Goal: Information Seeking & Learning: Understand process/instructions

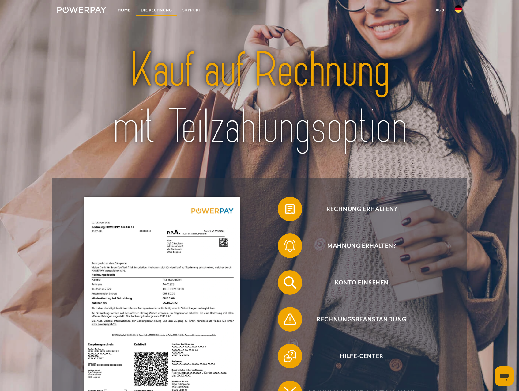
click at [161, 10] on link "DIE RECHNUNG" at bounding box center [157, 10] width 42 height 11
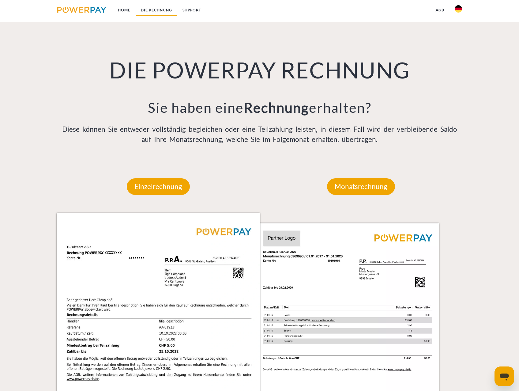
scroll to position [475, 0]
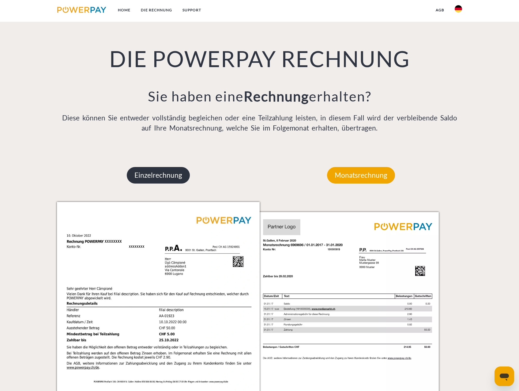
click at [159, 175] on p "Einzelrechnung" at bounding box center [158, 175] width 63 height 17
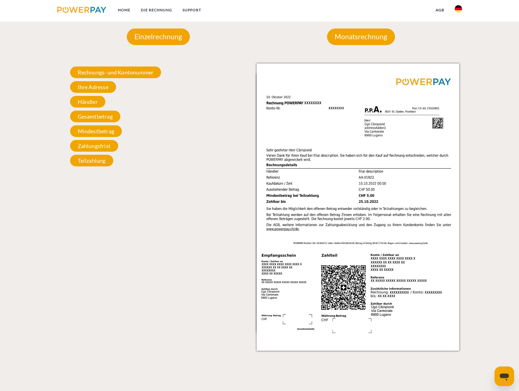
scroll to position [628, 0]
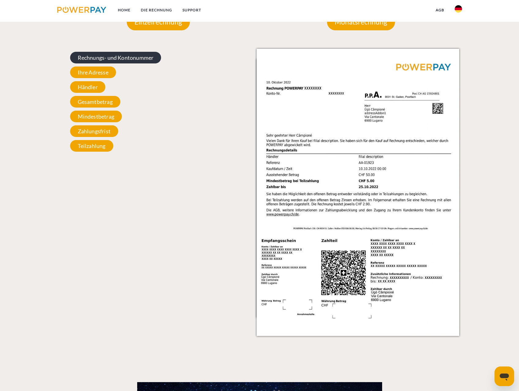
click at [138, 58] on span "Rechnungs- und Kontonummer" at bounding box center [115, 58] width 91 height 12
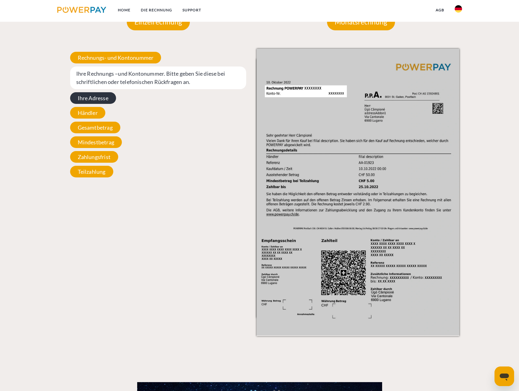
click at [95, 96] on span "Ihre Adresse" at bounding box center [93, 98] width 46 height 12
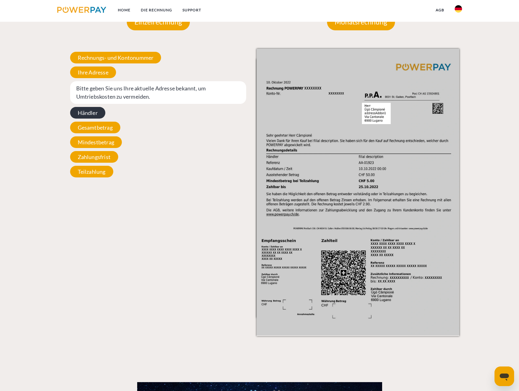
click at [92, 112] on span "Händler" at bounding box center [87, 113] width 35 height 12
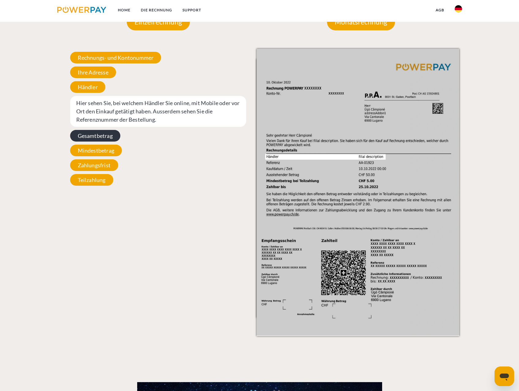
click at [91, 135] on span "Gesamtbetrag" at bounding box center [95, 136] width 50 height 12
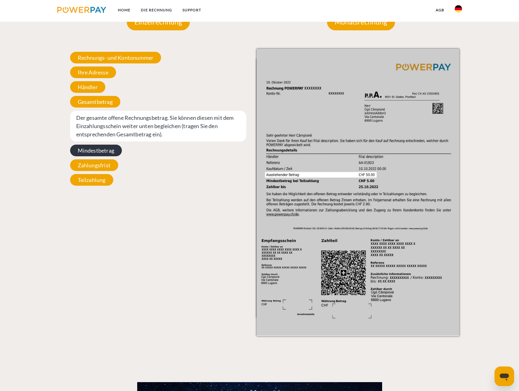
click at [95, 152] on span "Mindestbetrag" at bounding box center [96, 151] width 52 height 12
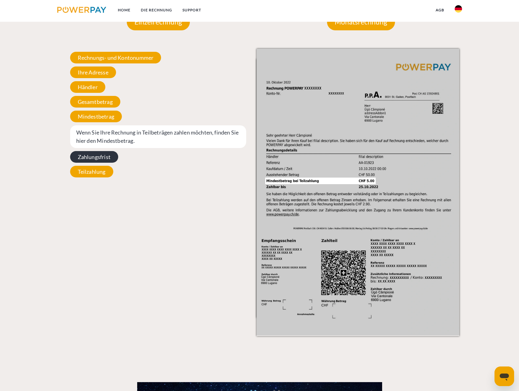
click at [98, 163] on span "Zahlungsfrist" at bounding box center [94, 157] width 48 height 12
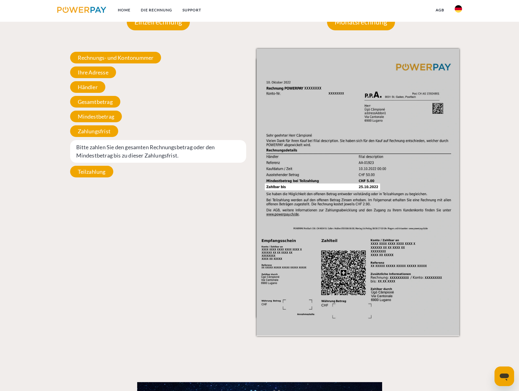
click at [99, 174] on span "Teilzahlung" at bounding box center [91, 172] width 43 height 12
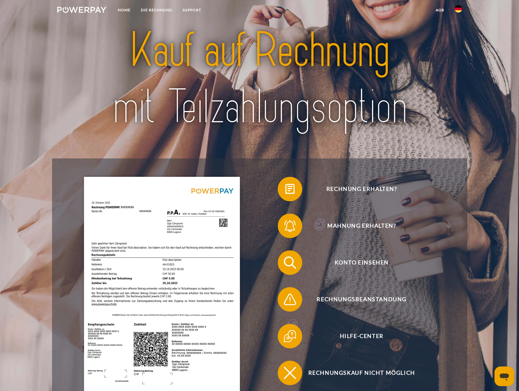
scroll to position [31, 0]
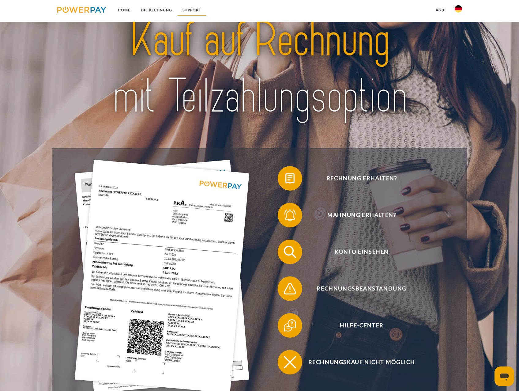
click at [191, 10] on link "SUPPORT" at bounding box center [191, 10] width 29 height 11
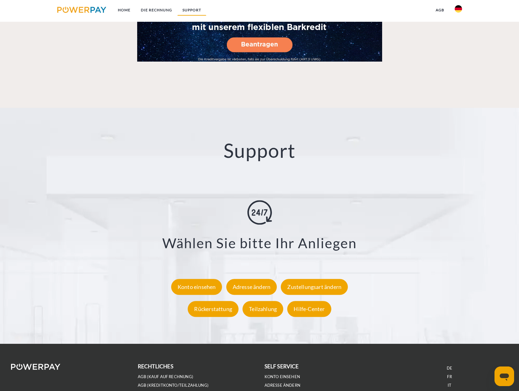
scroll to position [1083, 0]
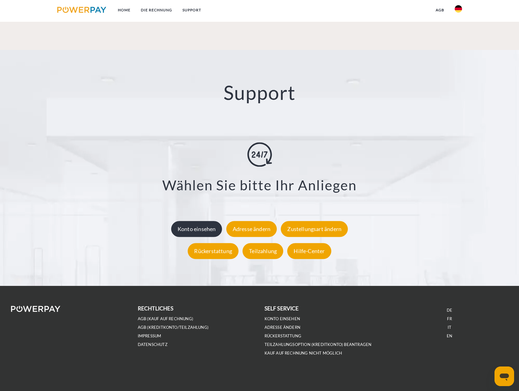
click at [198, 231] on div "Konto einsehen" at bounding box center [196, 229] width 51 height 16
